Goal: Use online tool/utility

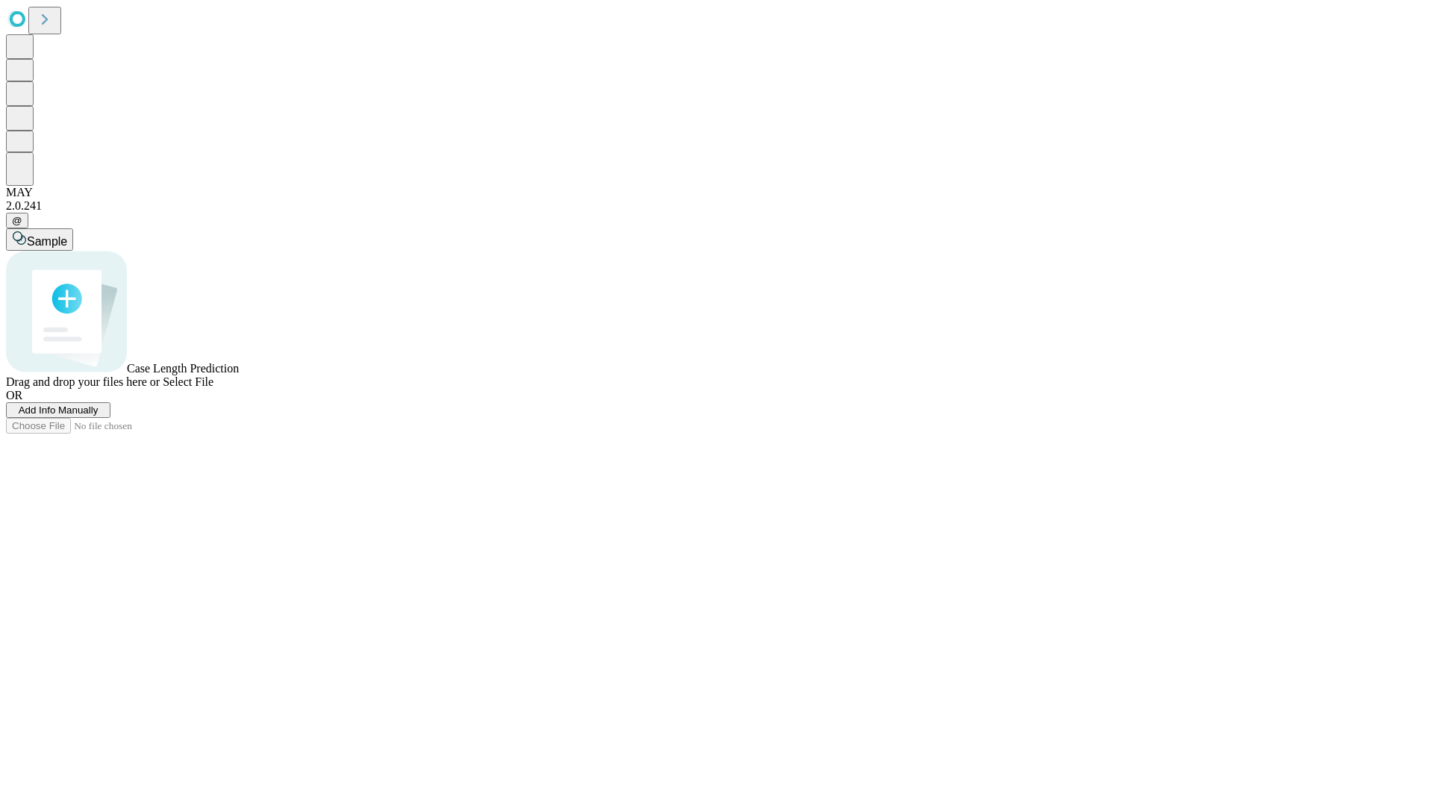
click at [214, 388] on span "Select File" at bounding box center [188, 382] width 51 height 13
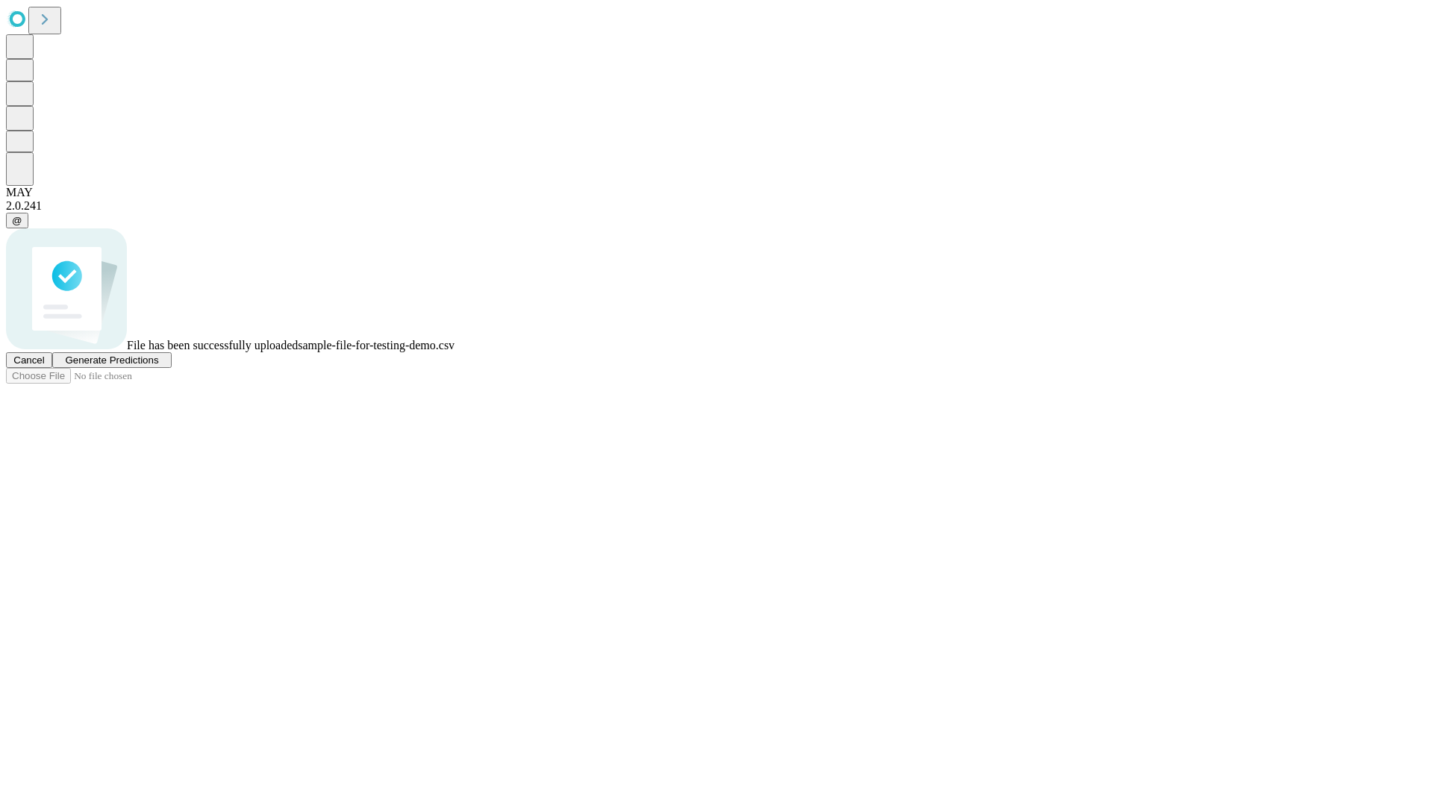
click at [158, 366] on span "Generate Predictions" at bounding box center [111, 360] width 93 height 11
